Goal: Task Accomplishment & Management: Manage account settings

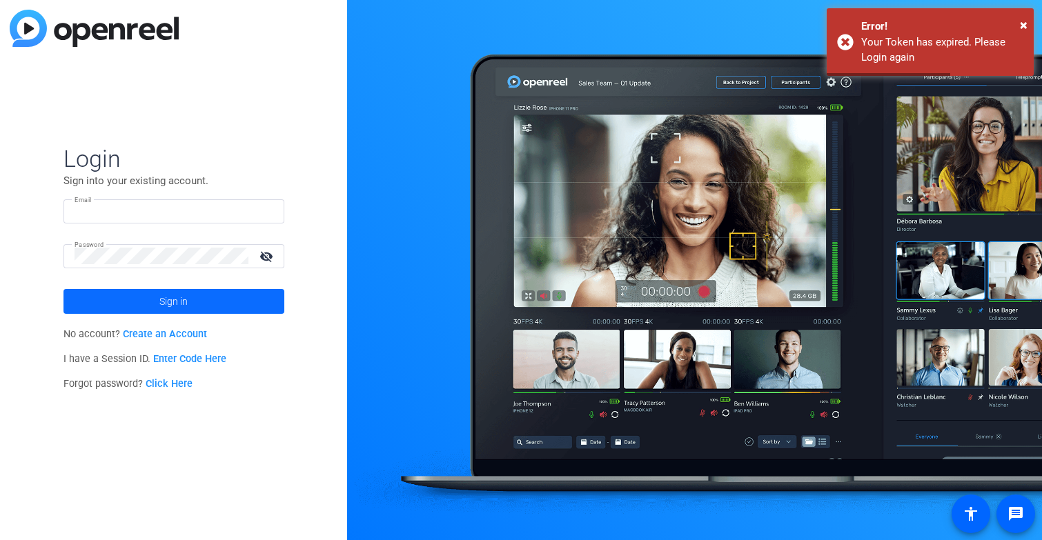
type input "[EMAIL_ADDRESS][DOMAIN_NAME]"
click at [208, 306] on span at bounding box center [173, 301] width 221 height 33
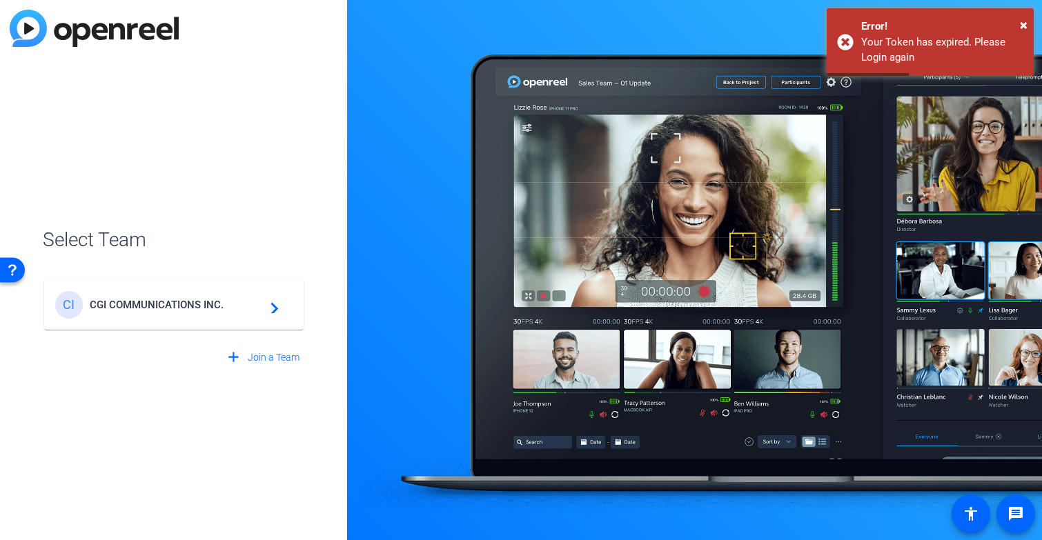
click at [208, 306] on span "CGI COMMUNICATIONS INC." at bounding box center [176, 305] width 172 height 12
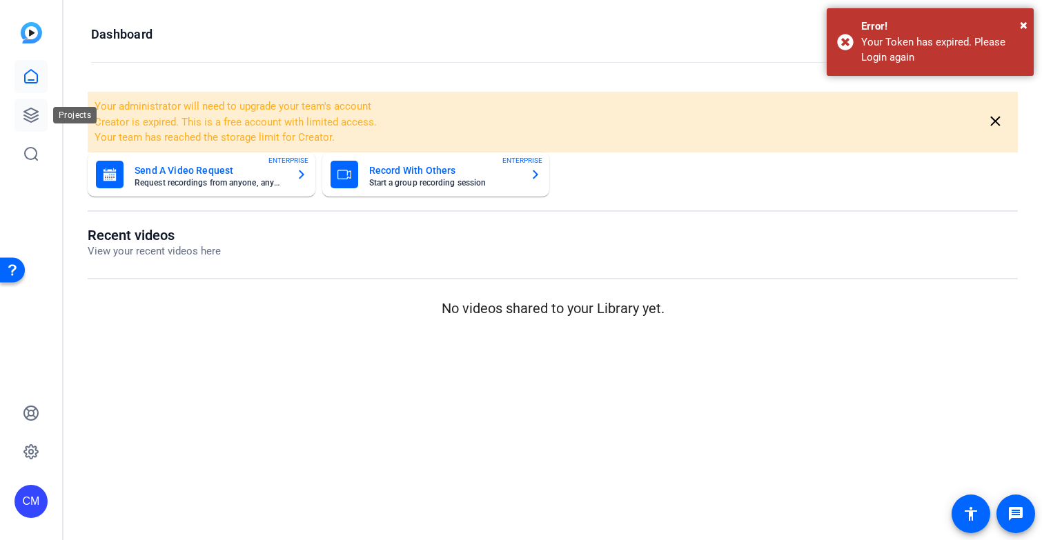
click at [33, 112] on icon at bounding box center [31, 115] width 17 height 17
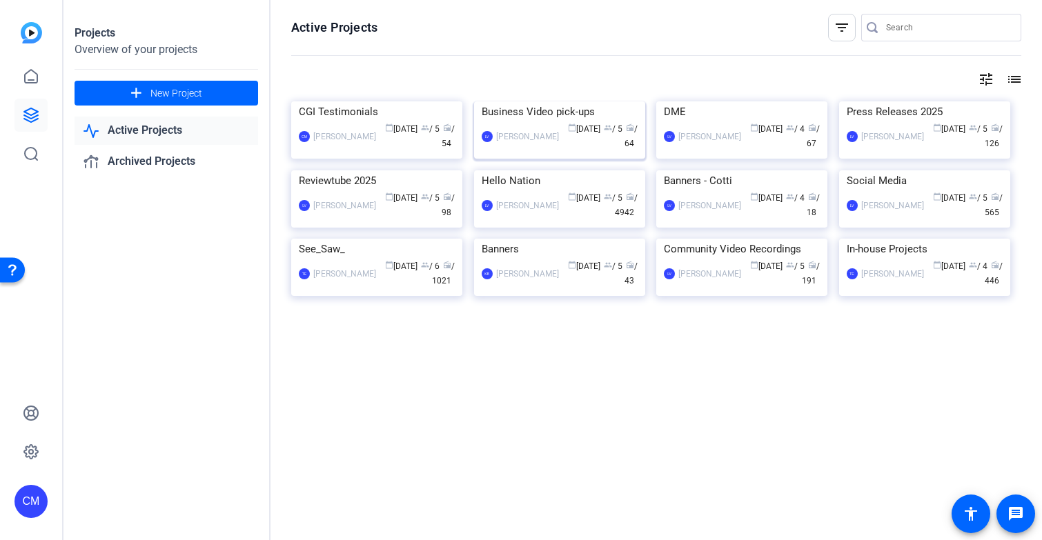
scroll to position [68, 0]
click at [407, 170] on img at bounding box center [376, 170] width 171 height 0
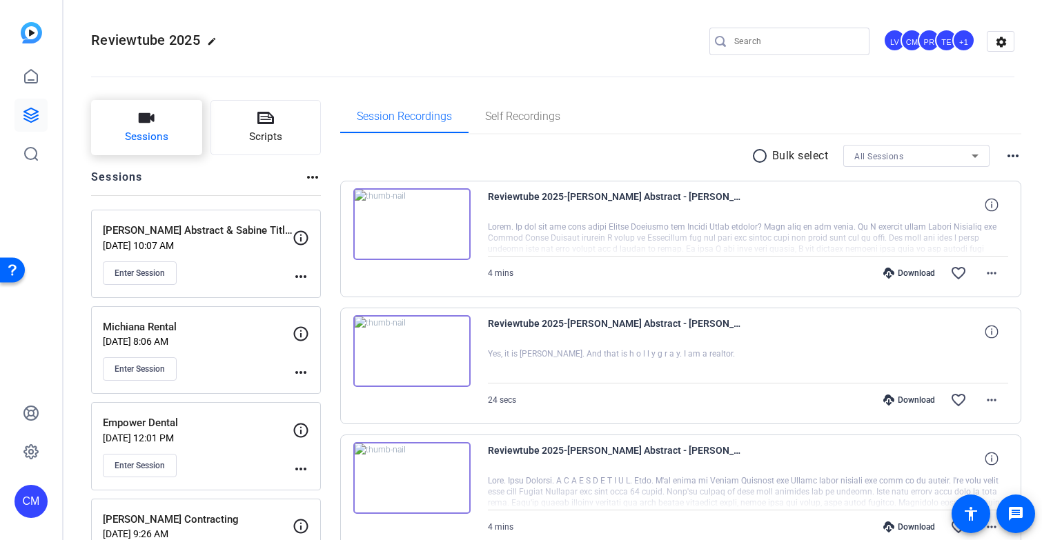
click at [164, 130] on span "Sessions" at bounding box center [146, 137] width 43 height 16
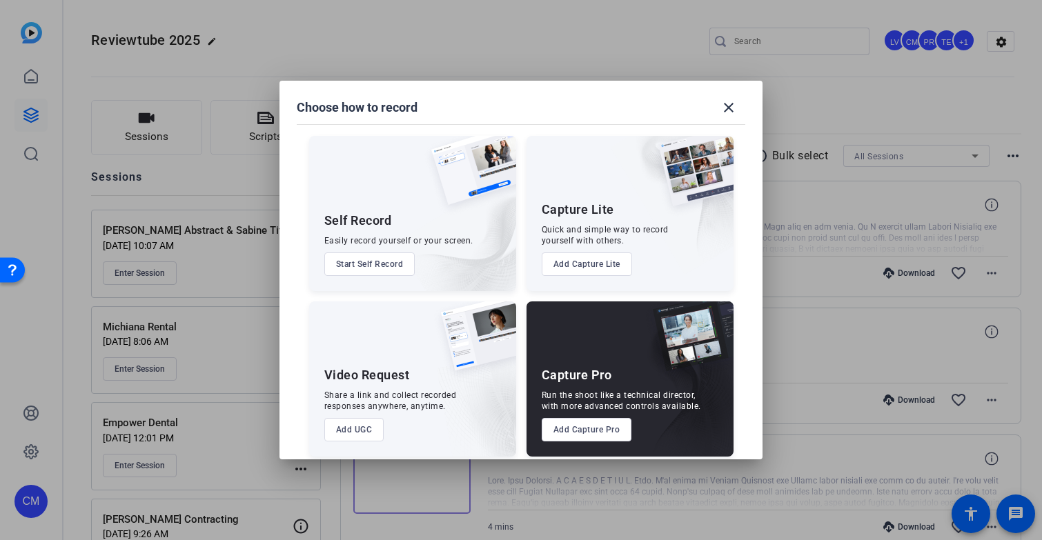
click at [583, 430] on button "Add Capture Pro" at bounding box center [587, 429] width 90 height 23
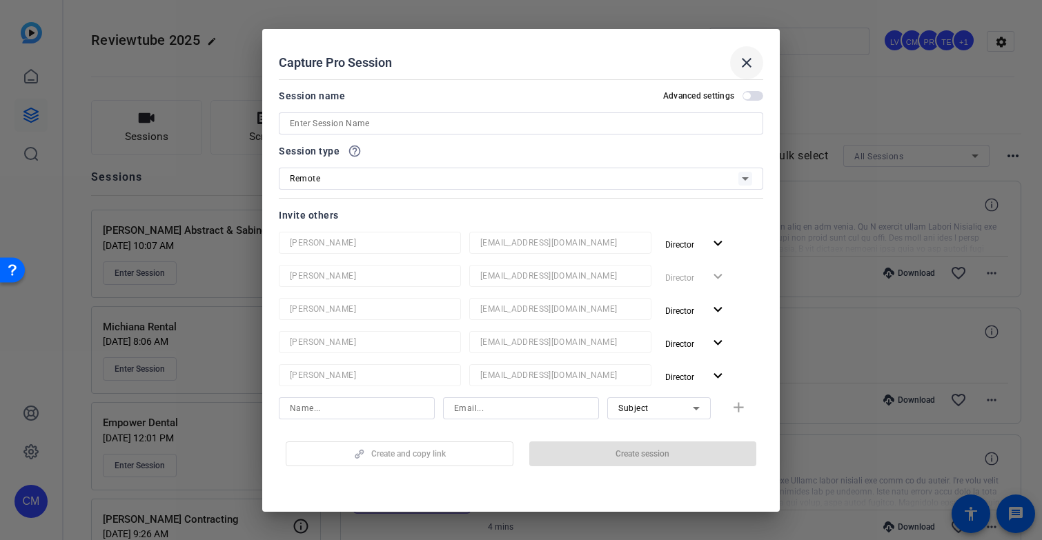
click at [744, 59] on mat-icon "close" at bounding box center [746, 63] width 17 height 17
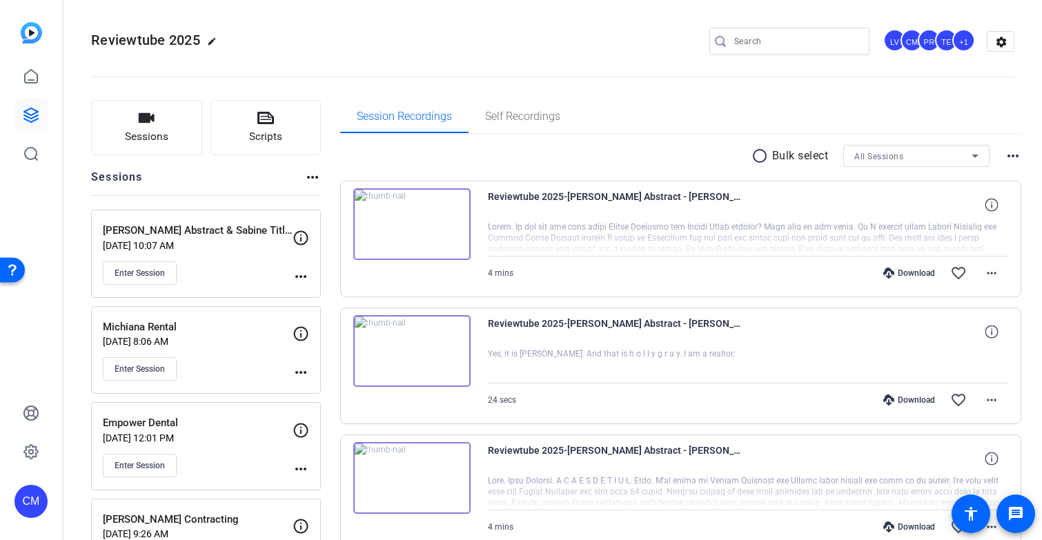
click at [261, 278] on div "Enter Session" at bounding box center [198, 272] width 190 height 23
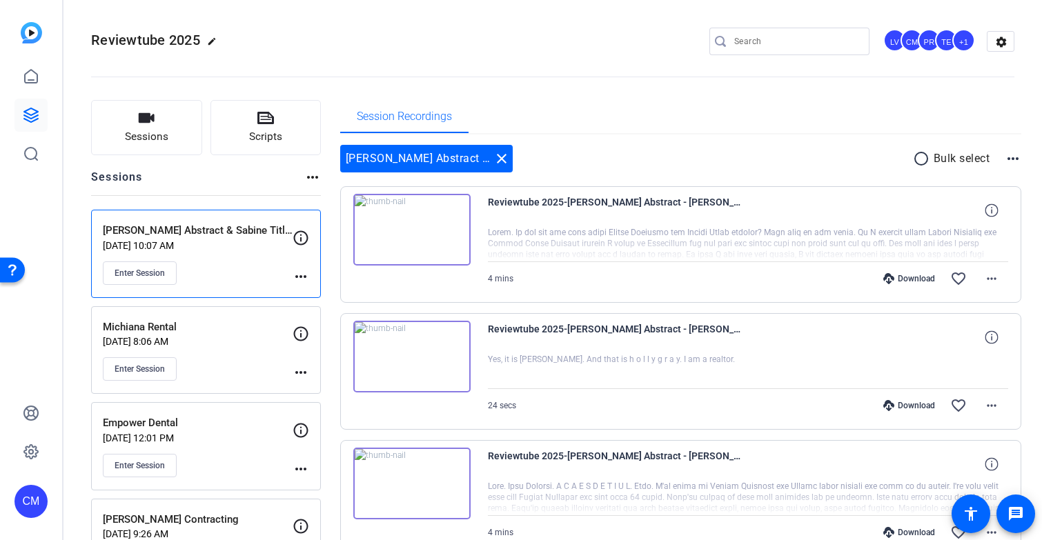
click at [304, 278] on mat-icon "more_horiz" at bounding box center [301, 276] width 17 height 17
click at [316, 297] on span "Edit Session" at bounding box center [335, 296] width 63 height 17
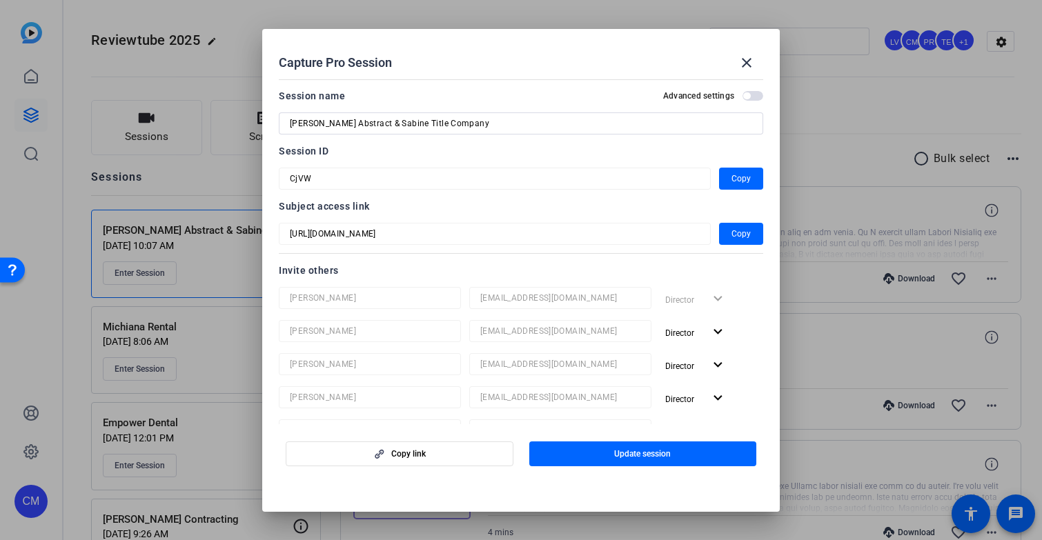
click at [253, 180] on div "Capture Pro Session close Session name Advanced settings [PERSON_NAME] Abstract…" at bounding box center [521, 270] width 1042 height 540
click at [751, 65] on mat-icon "close" at bounding box center [746, 63] width 17 height 17
